Goal: Navigation & Orientation: Find specific page/section

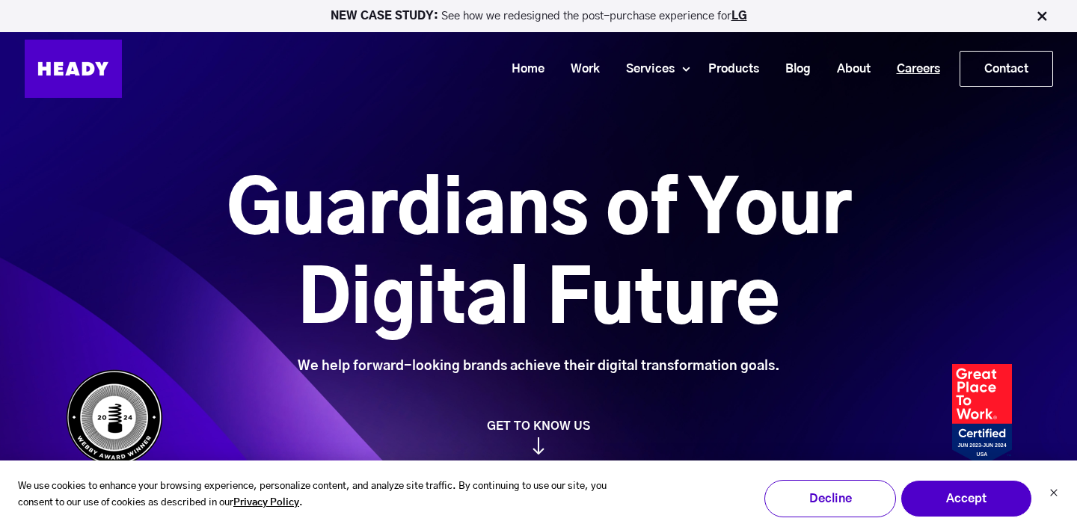
click at [898, 64] on link "Careers" at bounding box center [913, 69] width 70 height 28
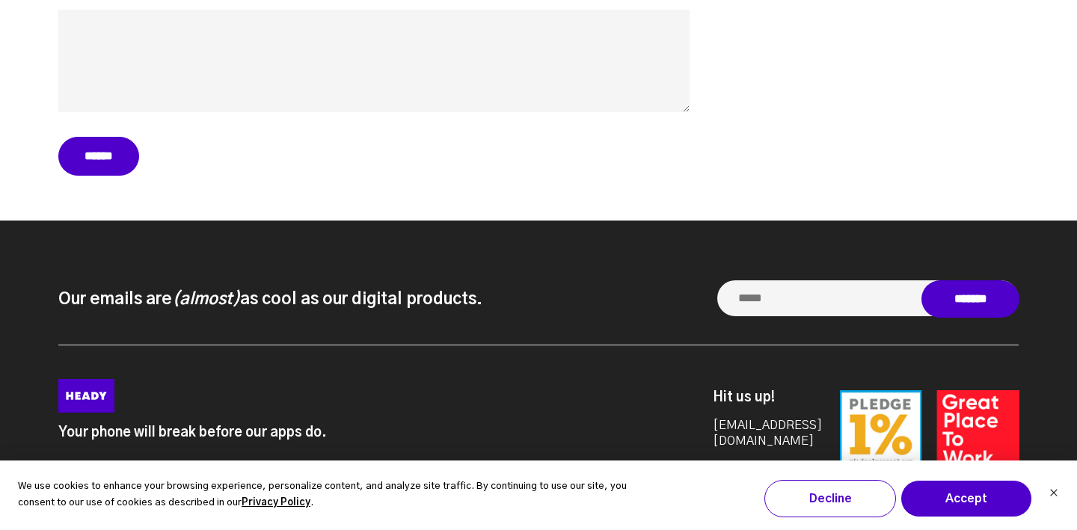
scroll to position [6675, 0]
